Goal: Information Seeking & Learning: Compare options

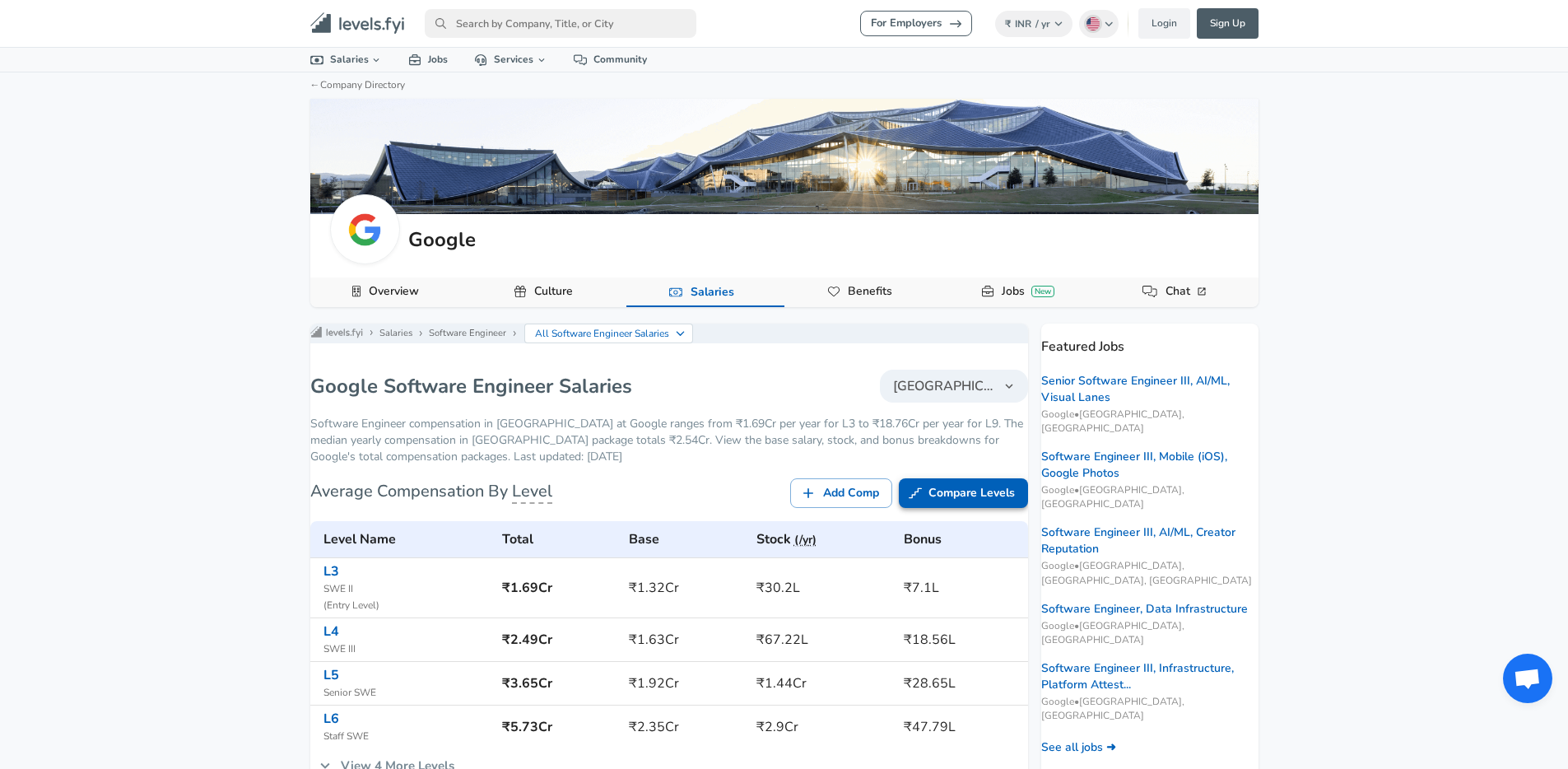
click at [909, 502] on icon at bounding box center [915, 493] width 13 height 16
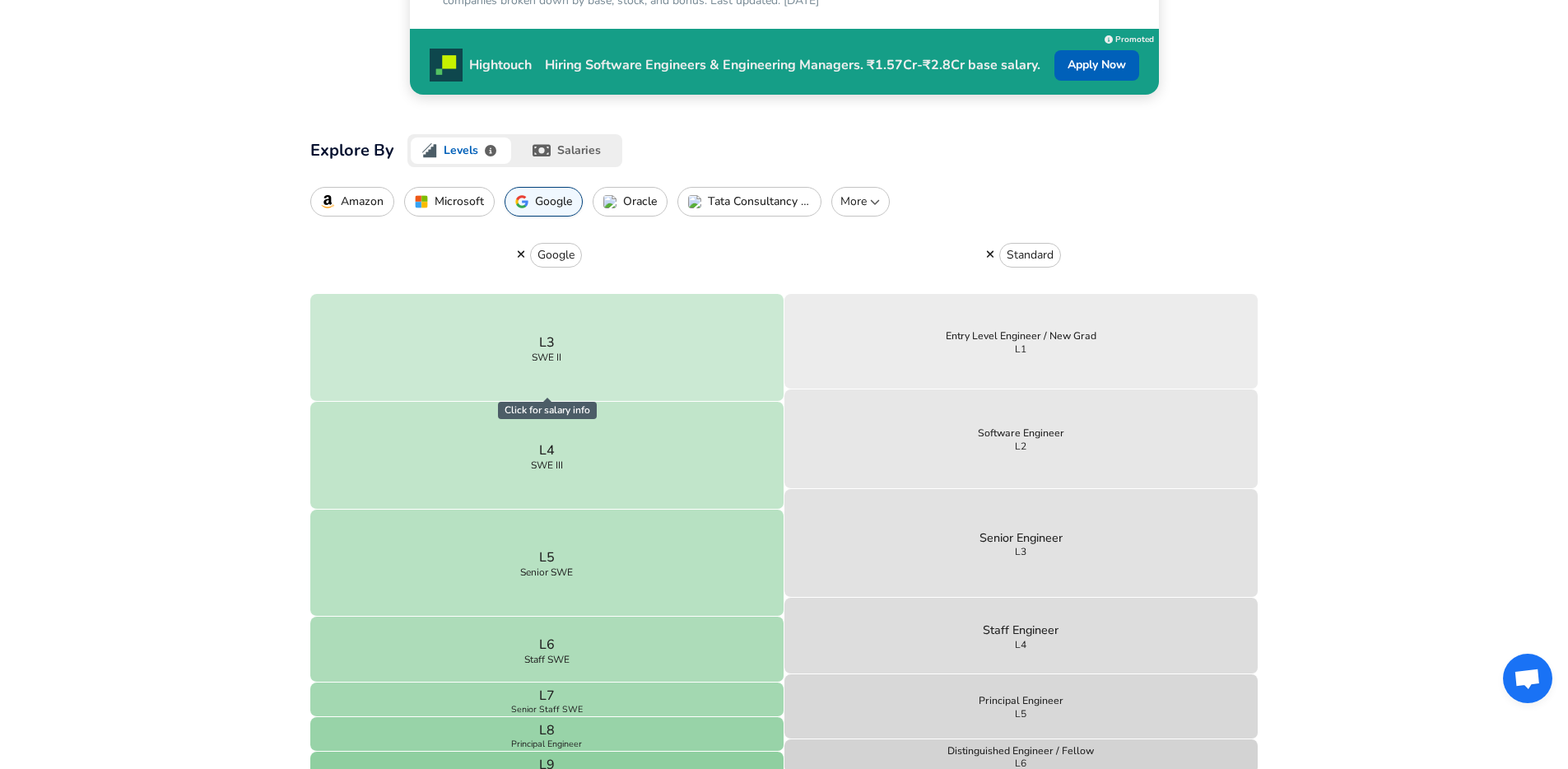
scroll to position [432, 0]
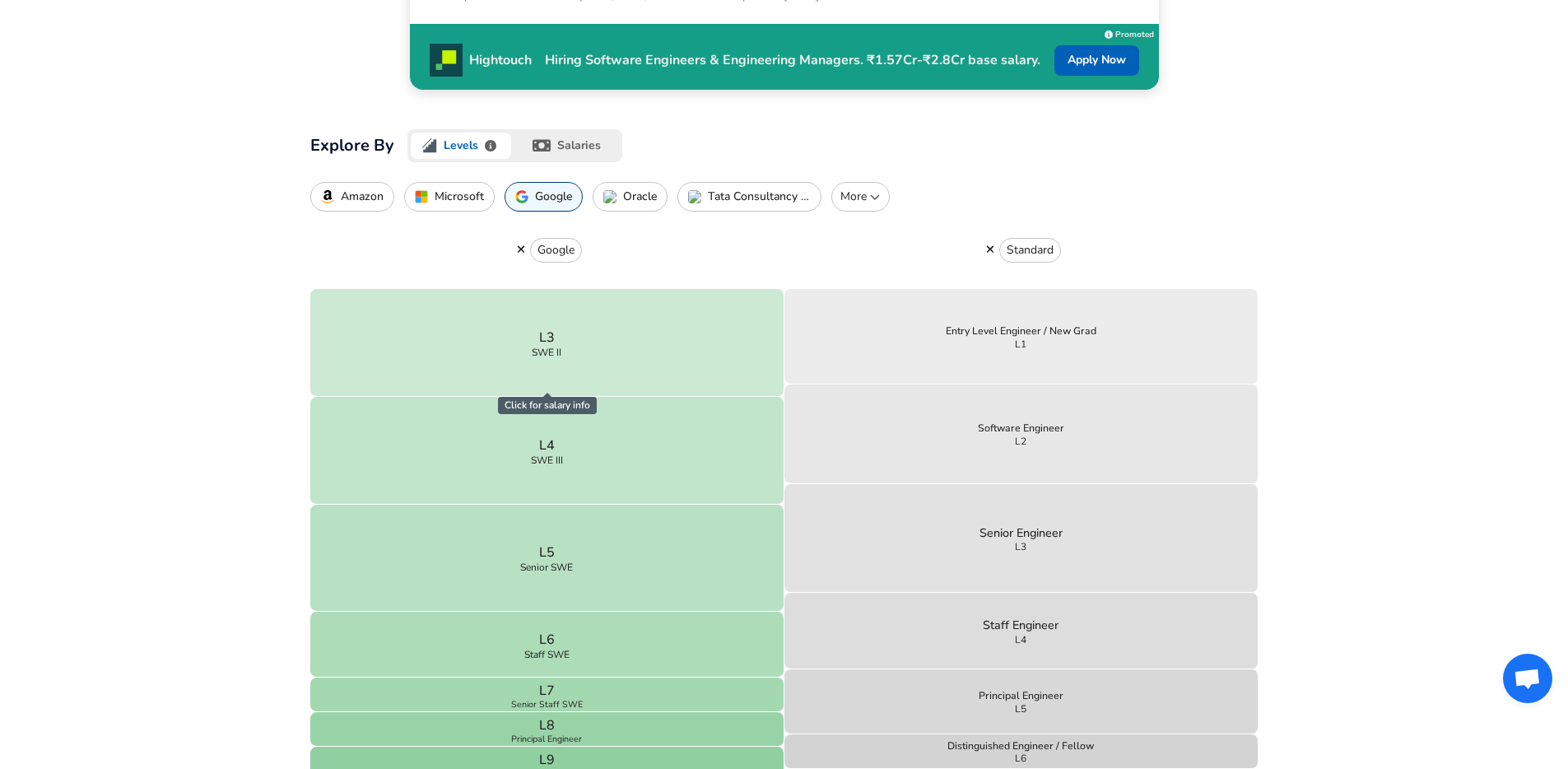
click at [358, 193] on p "Amazon" at bounding box center [362, 196] width 43 height 13
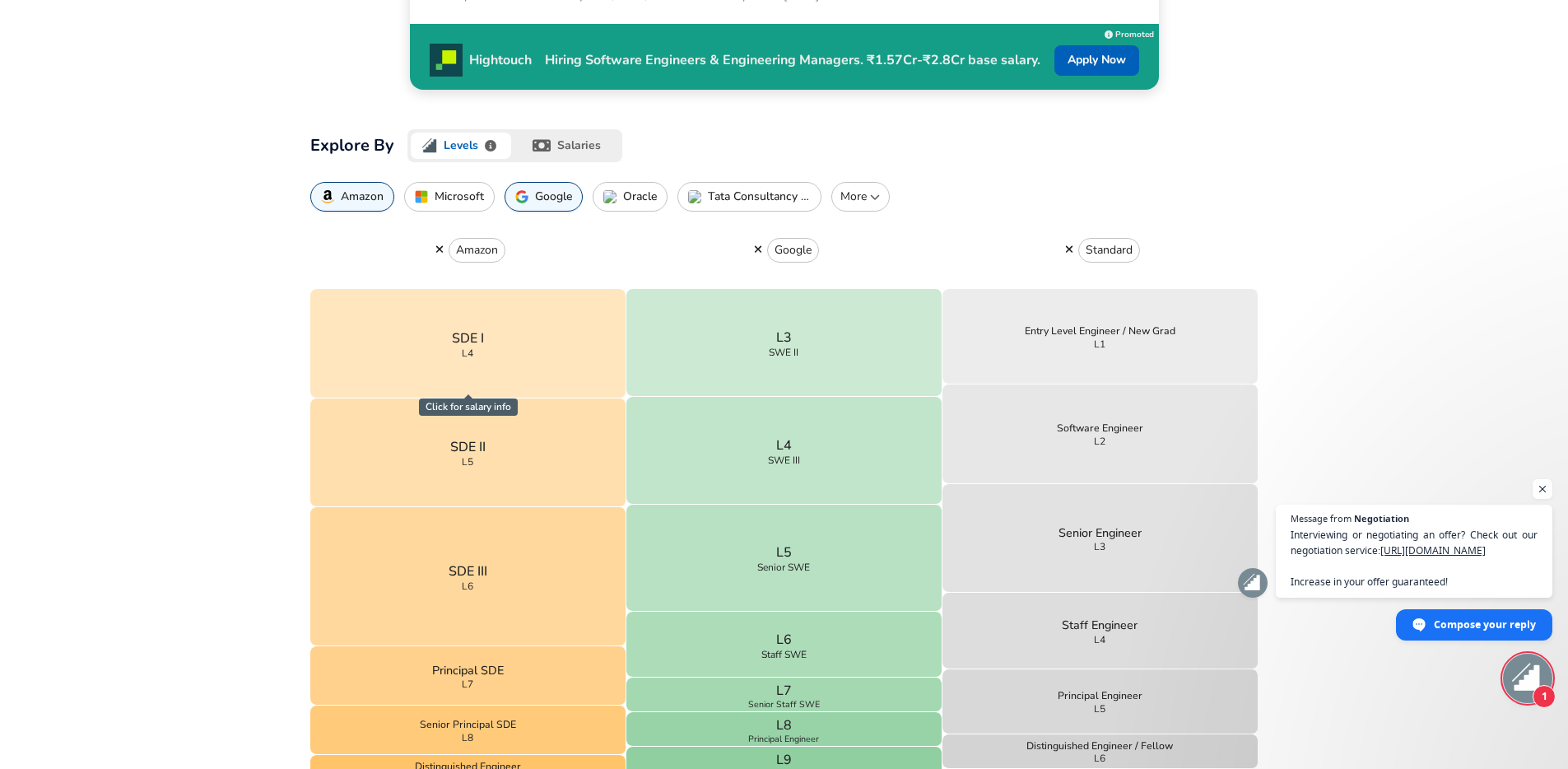
click at [1071, 253] on icon "button" at bounding box center [1070, 249] width 9 height 11
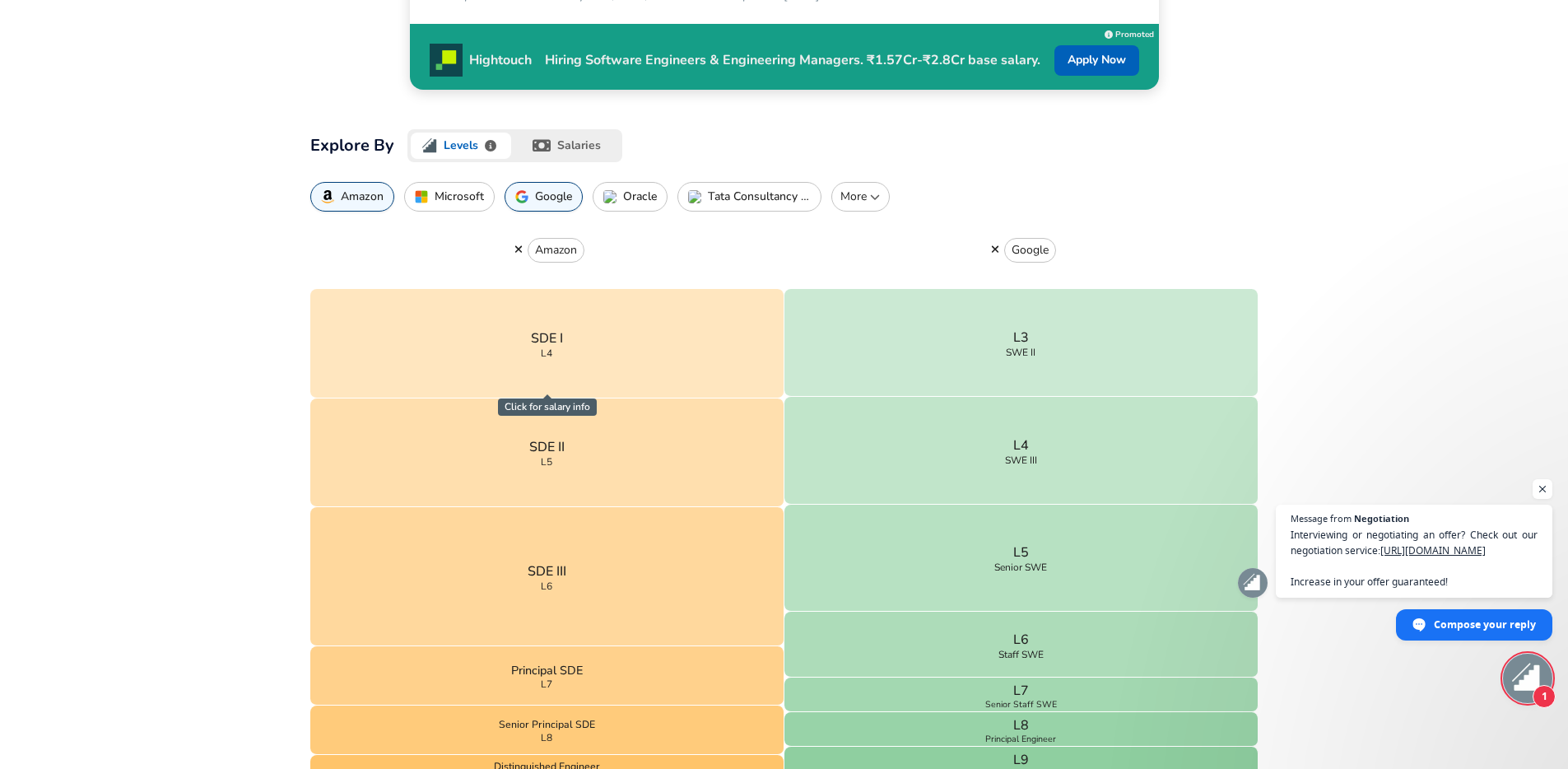
click at [292, 428] on div "₹28,03,933 Median Total Comp ₹15.86L 25th% ₹46.07L 75th% ₹66.75L 90th% Search L…" at bounding box center [785, 587] width 988 height 1564
click at [1549, 494] on span "Open chat" at bounding box center [1543, 490] width 21 height 21
